Goal: Contribute content: Contribute content

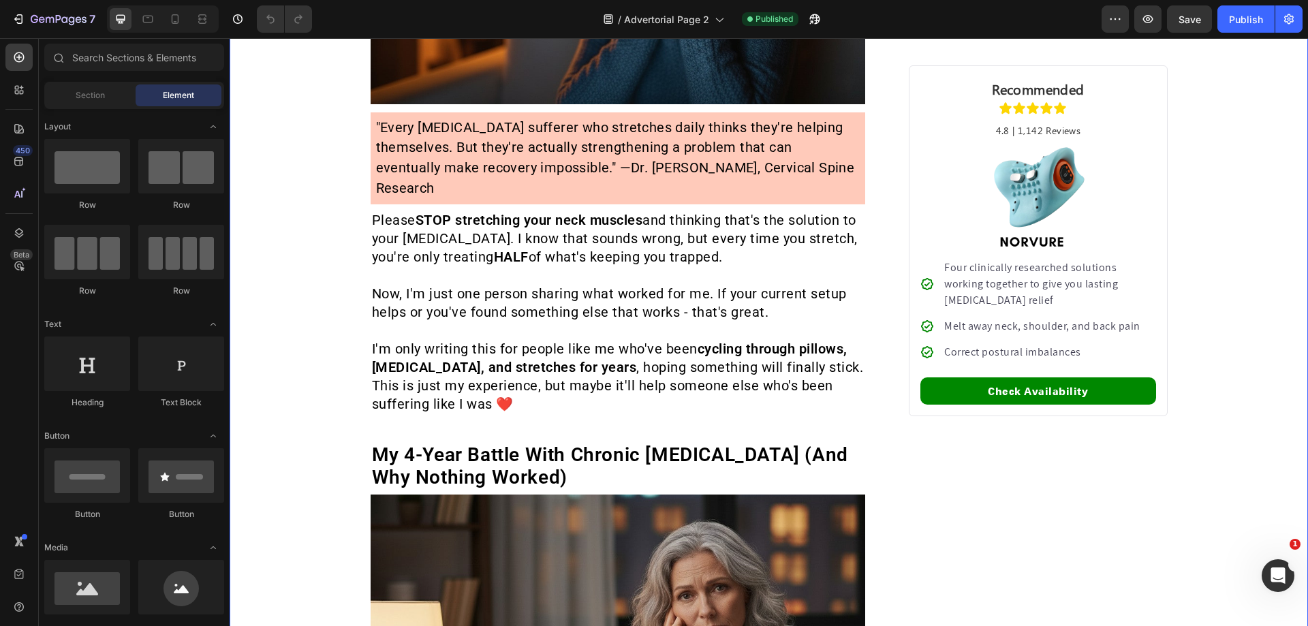
scroll to position [455, 0]
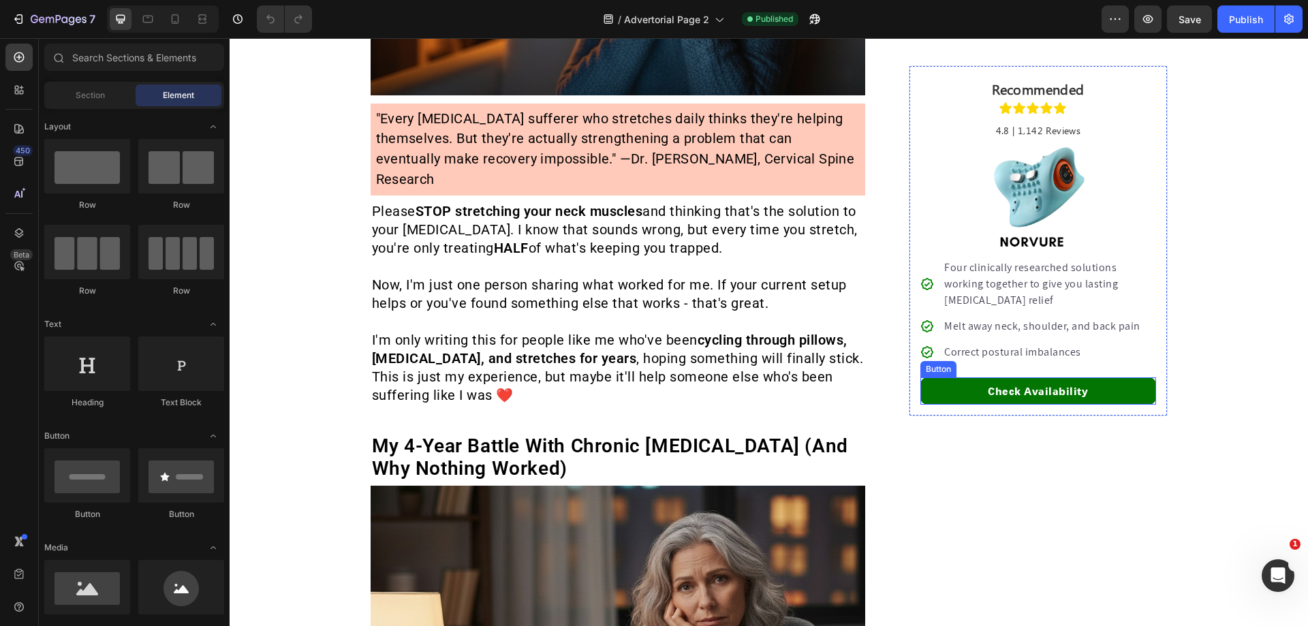
click at [955, 389] on link "Check Availability" at bounding box center [1038, 391] width 235 height 27
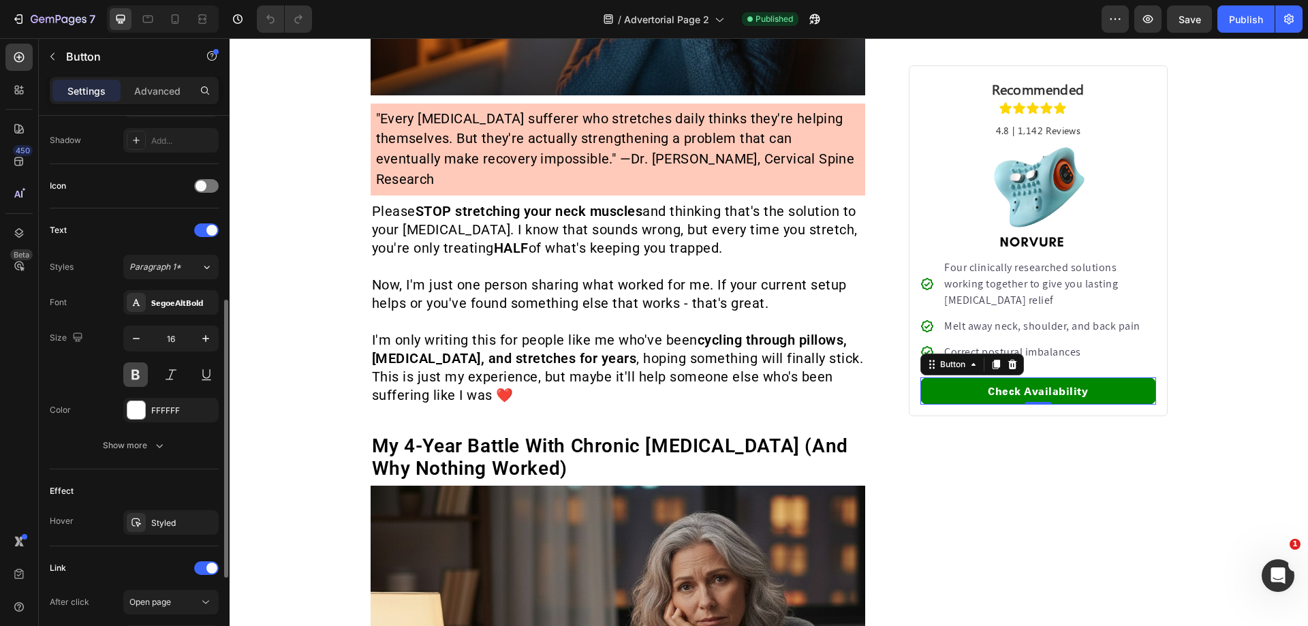
scroll to position [534, 0]
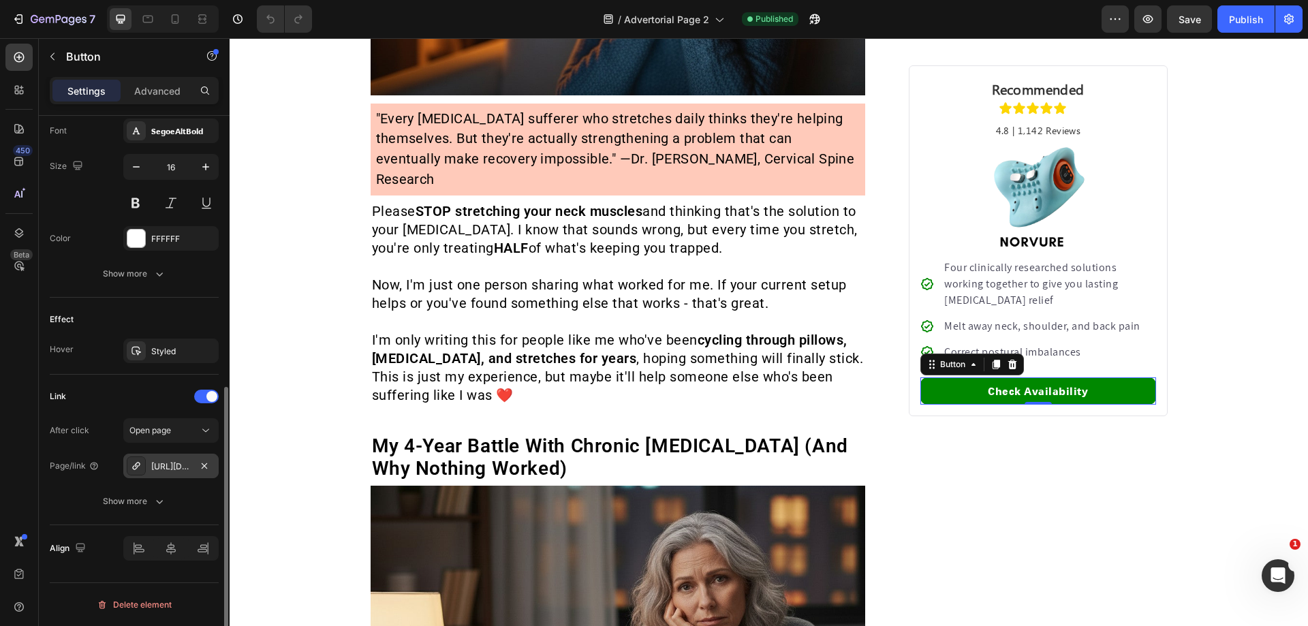
click at [163, 467] on div "[URL][DOMAIN_NAME]" at bounding box center [171, 467] width 40 height 12
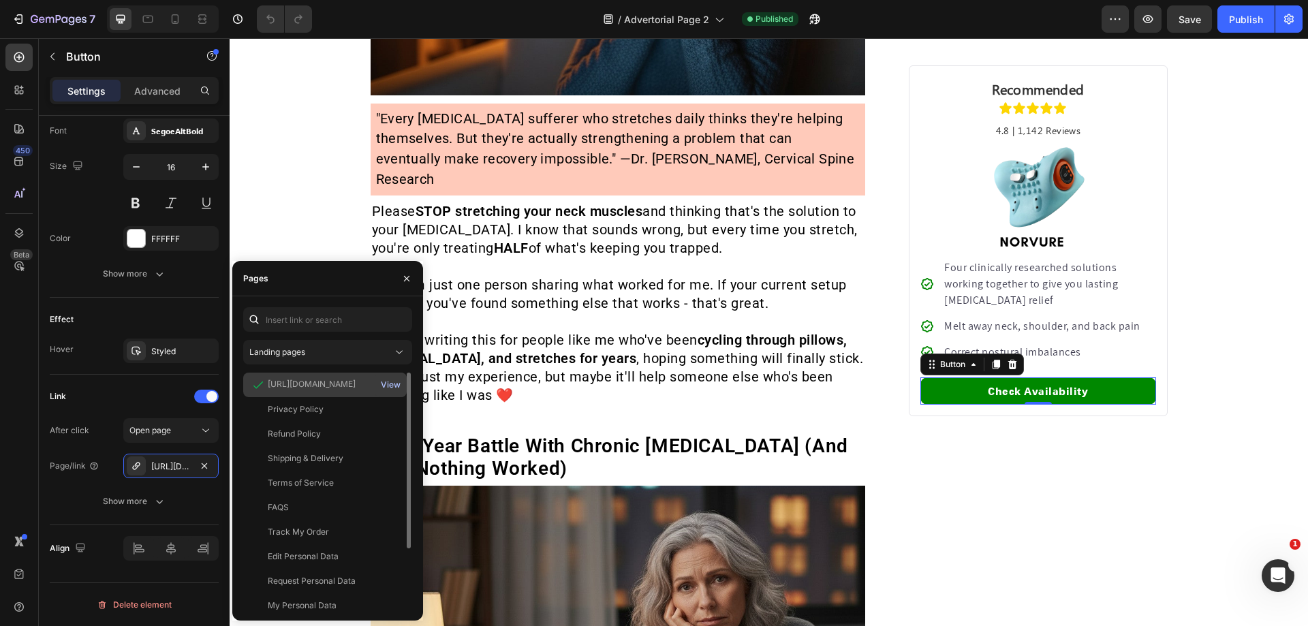
click at [390, 382] on div "View" at bounding box center [391, 385] width 20 height 12
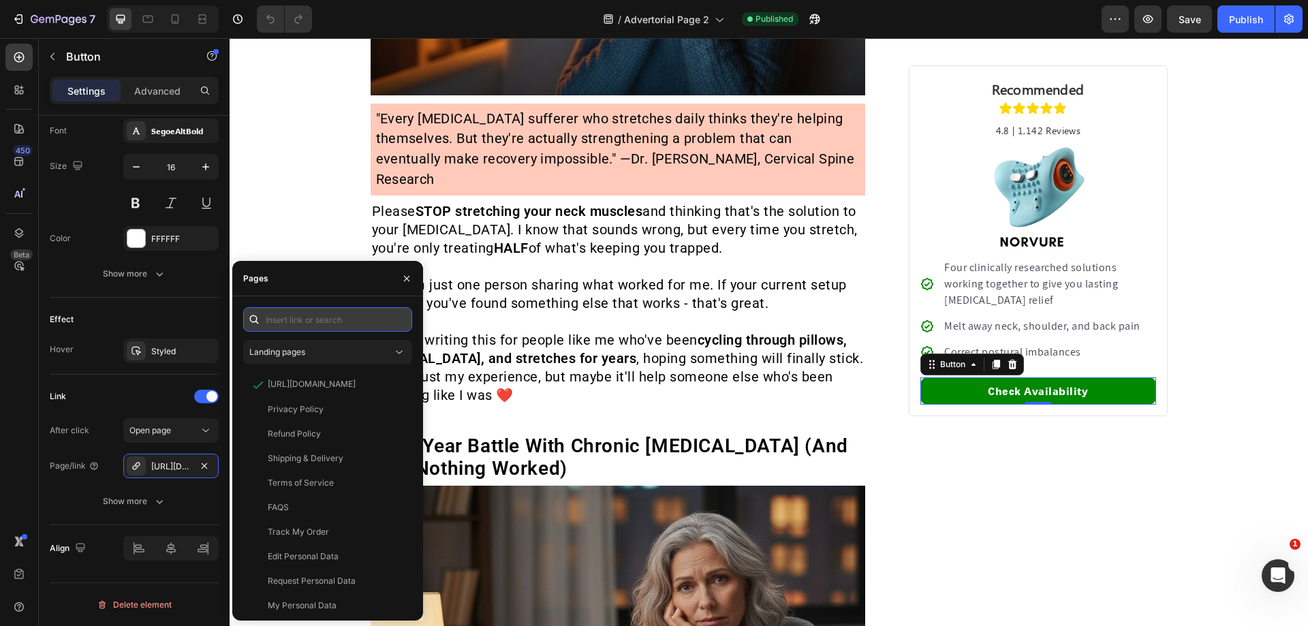
click at [325, 316] on input "text" at bounding box center [327, 319] width 169 height 25
paste input "[URL][DOMAIN_NAME]"
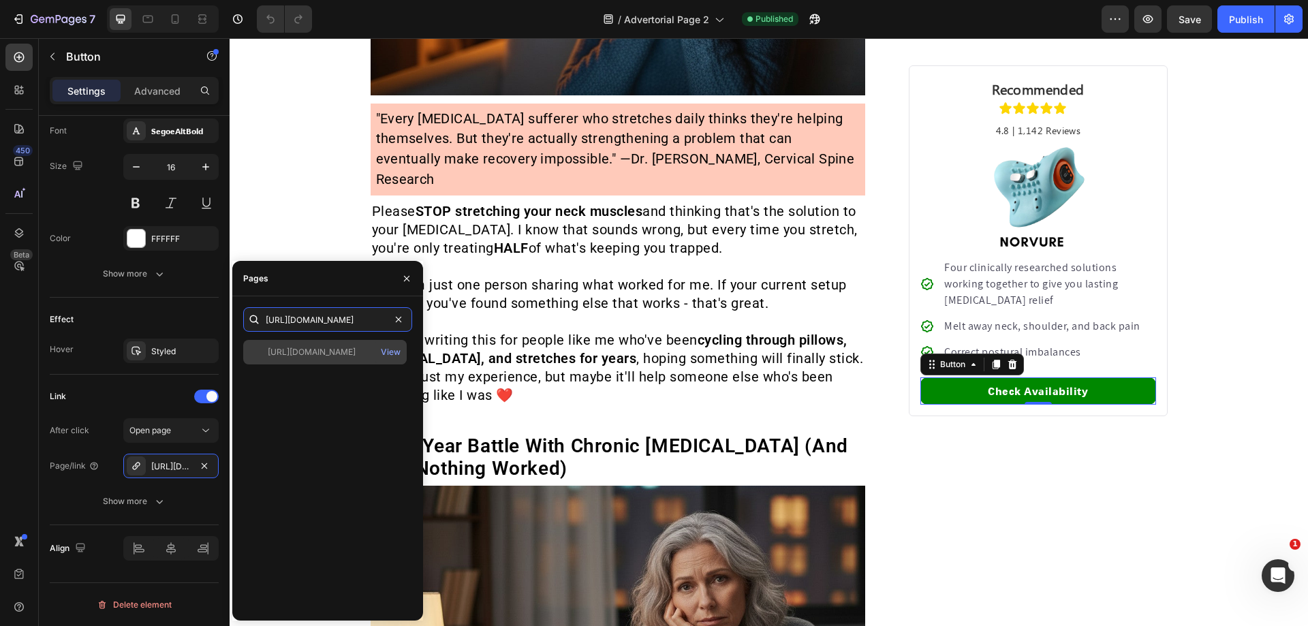
type input "[URL][DOMAIN_NAME]"
click at [337, 348] on div "[URL][DOMAIN_NAME]" at bounding box center [312, 352] width 88 height 12
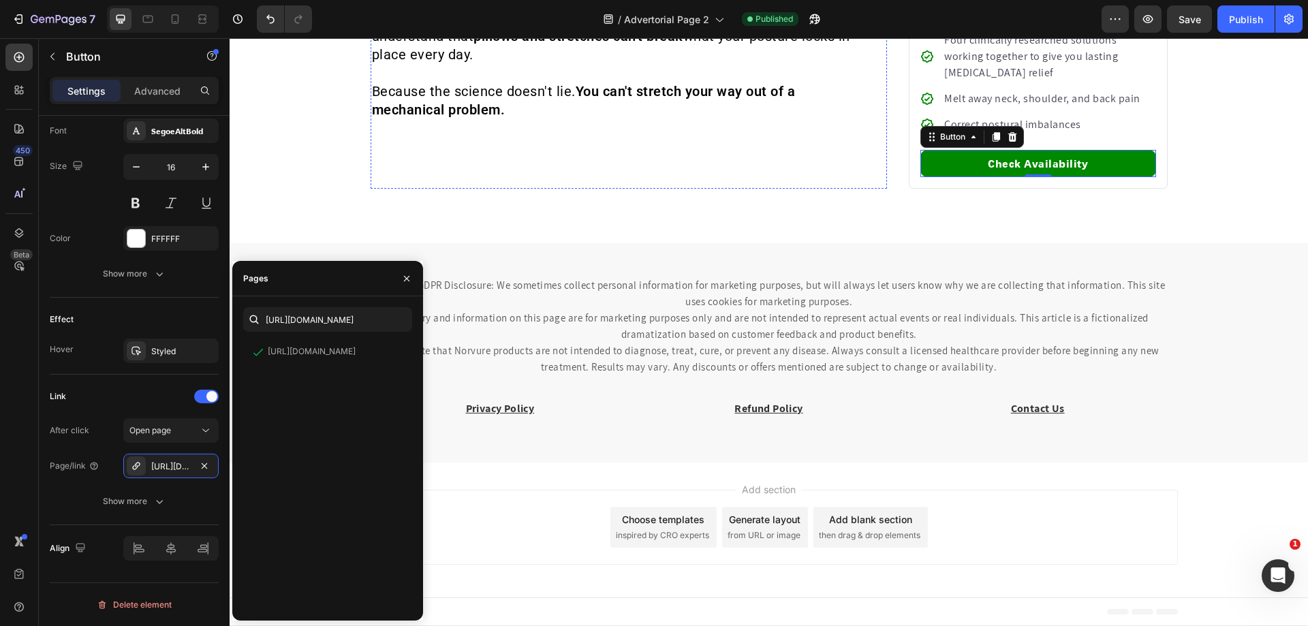
scroll to position [4452, 0]
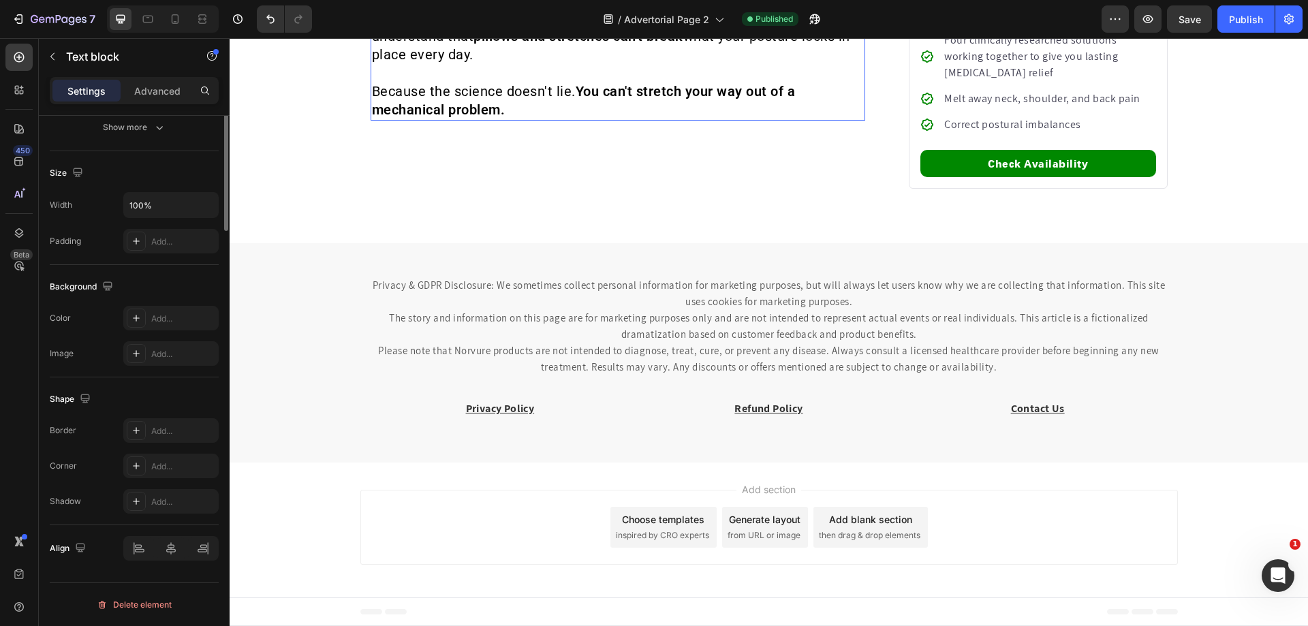
scroll to position [0, 0]
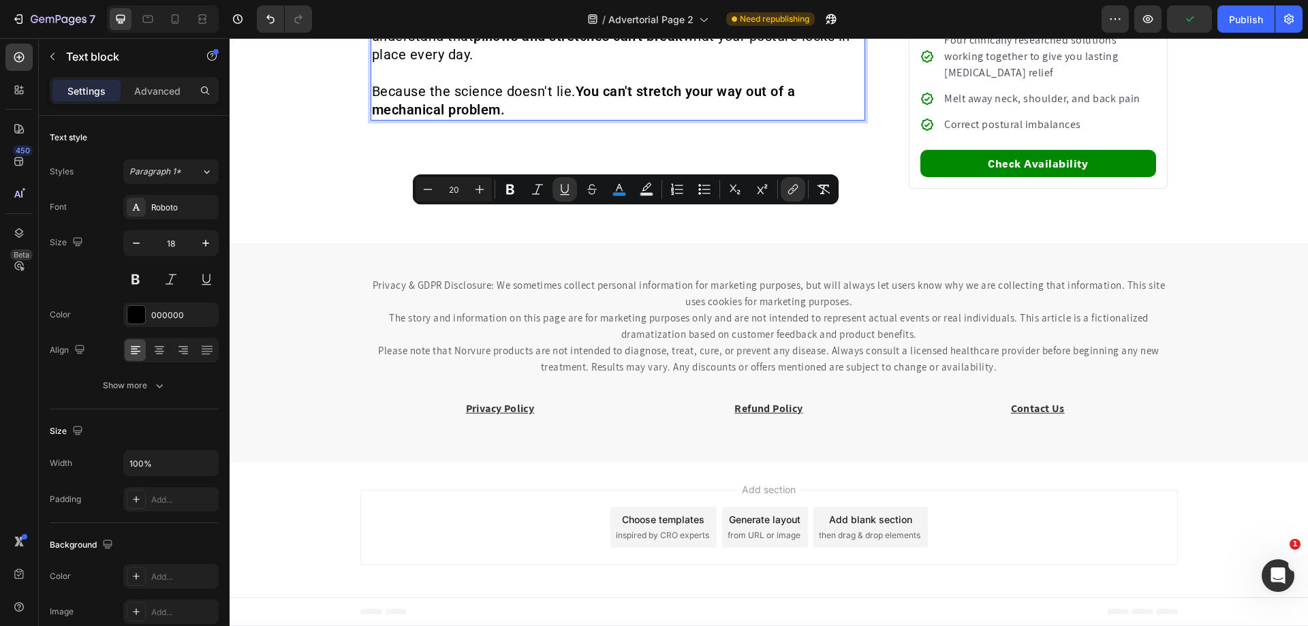
drag, startPoint x: 496, startPoint y: 227, endPoint x: 758, endPoint y: 224, distance: 261.7
click at [790, 194] on icon "Editor contextual toolbar" at bounding box center [791, 191] width 6 height 7
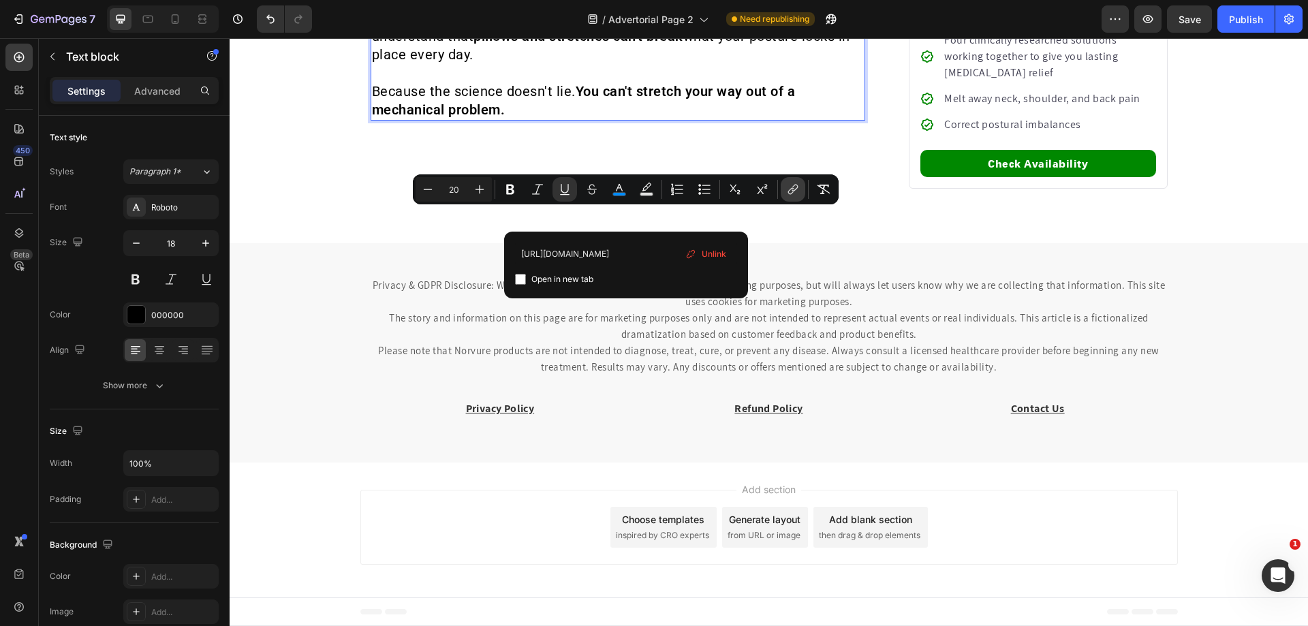
scroll to position [0, 142]
click at [634, 252] on input "[URL][DOMAIN_NAME]" at bounding box center [626, 254] width 222 height 22
type input "[URL][DOMAIN_NAME]"
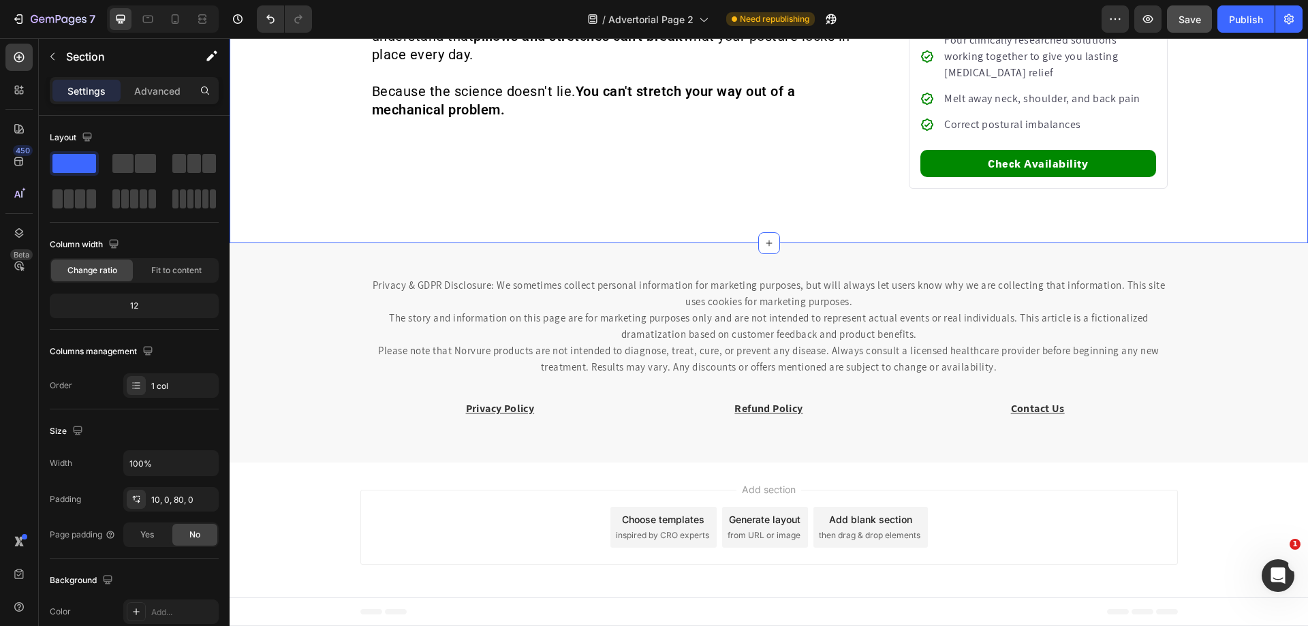
click at [1195, 29] on button "Save" at bounding box center [1189, 18] width 45 height 27
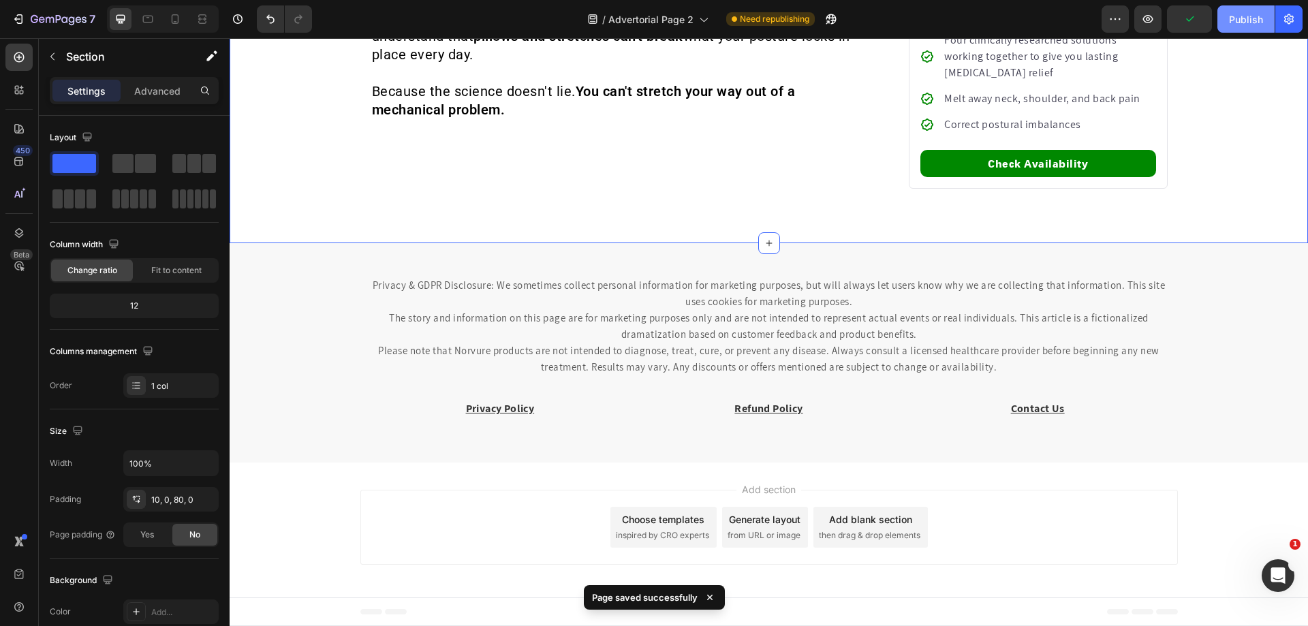
click at [1241, 20] on div "Publish" at bounding box center [1246, 19] width 34 height 14
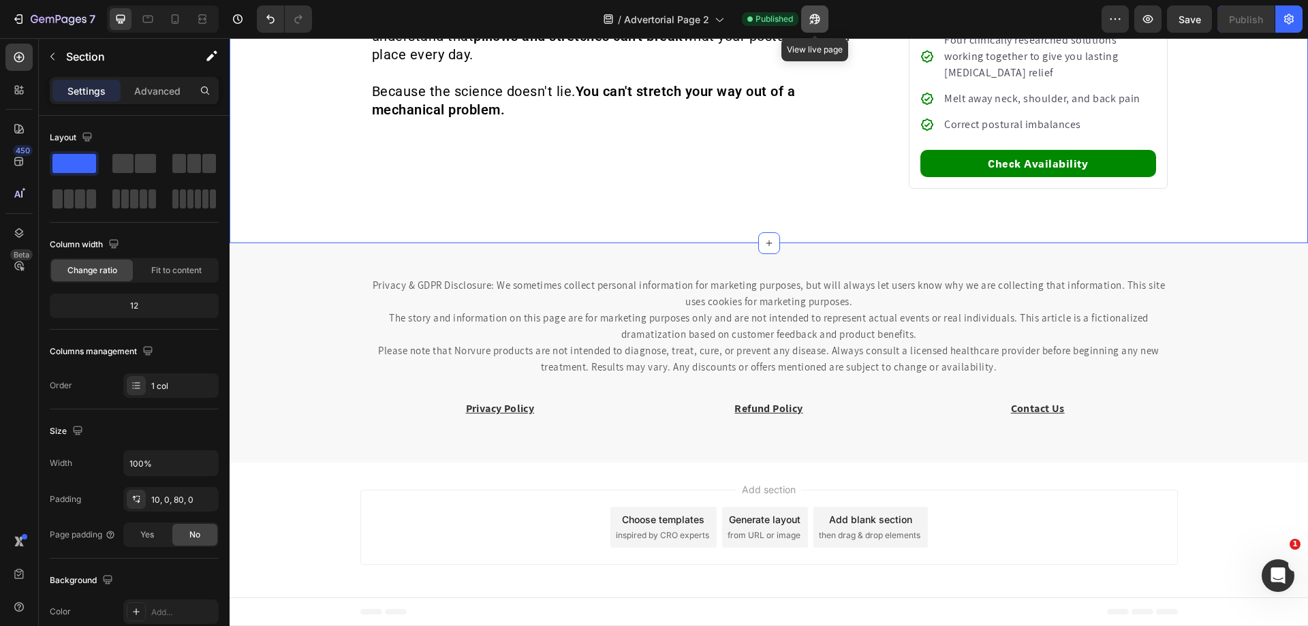
click at [810, 23] on icon "button" at bounding box center [815, 19] width 14 height 14
click at [816, 15] on icon "button" at bounding box center [815, 19] width 10 height 10
